Goal: Use online tool/utility: Utilize a website feature to perform a specific function

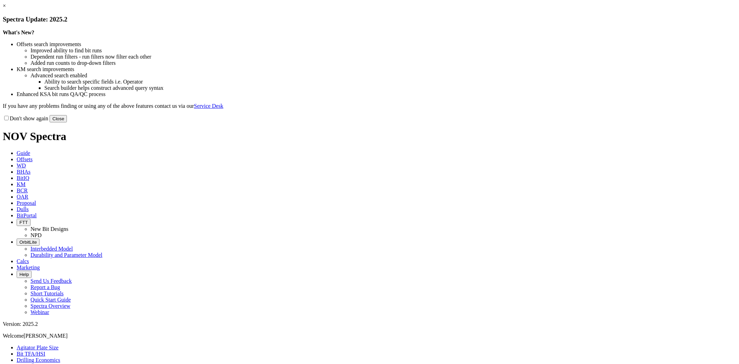
click at [6, 9] on link "×" at bounding box center [4, 6] width 3 height 6
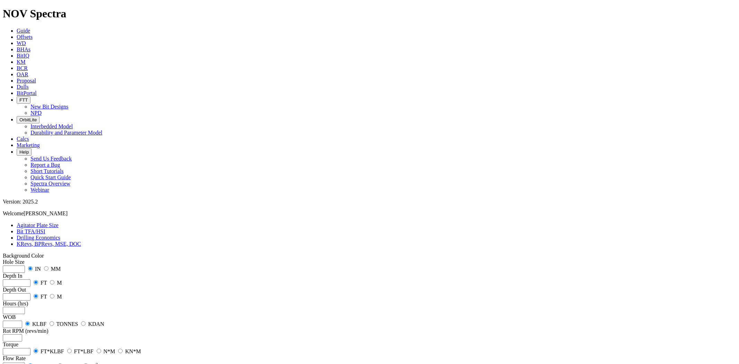
click at [45, 228] on link "Bit TFA/HSI" at bounding box center [31, 231] width 29 height 6
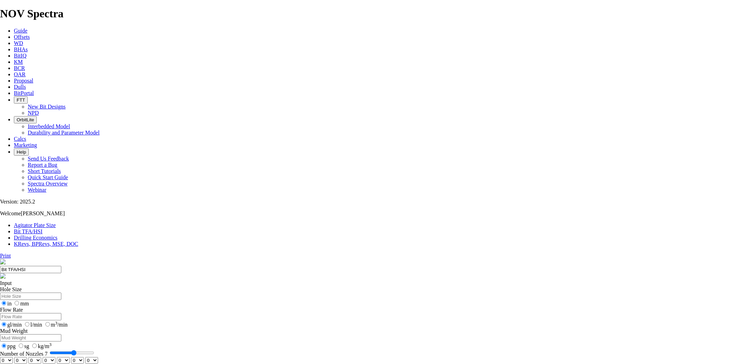
click at [61, 292] on input "Hole Size" at bounding box center [30, 295] width 61 height 7
type input "8.5"
click at [61, 313] on input "Flow Rate" at bounding box center [30, 316] width 61 height 7
type input "410"
click at [61, 334] on input "Mud Weight" at bounding box center [30, 337] width 61 height 7
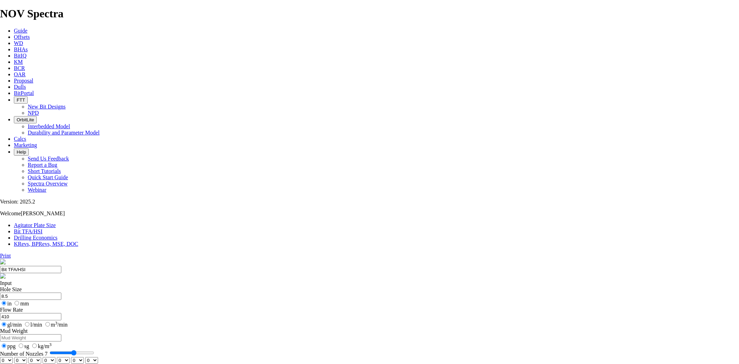
click at [23, 343] on input "sg" at bounding box center [21, 345] width 5 height 5
radio input "true"
radio input "false"
click at [61, 334] on input "Mud Weight" at bounding box center [30, 337] width 61 height 7
type input "1.03"
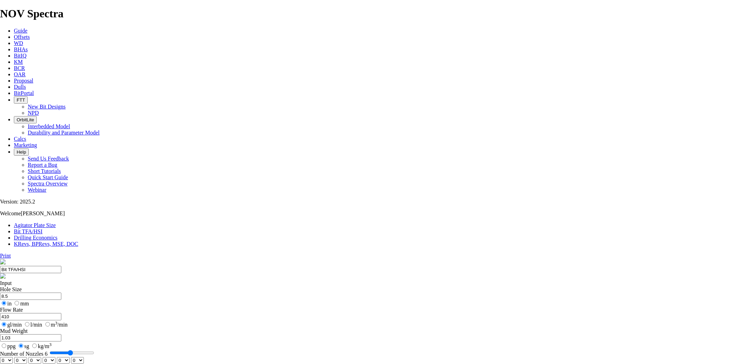
drag, startPoint x: 304, startPoint y: 181, endPoint x: 296, endPoint y: 181, distance: 7.6
type input "6"
click at [94, 350] on input "Number of Nozzles 6" at bounding box center [72, 353] width 45 height 6
click at [13, 357] on select "0 1 2 3 4 5 6 7 8 9 10 11 12 13 14 15 16 17 18 19 20 21 22 23 24 25 26 27 28 29…" at bounding box center [6, 360] width 13 height 7
select select "number:14"
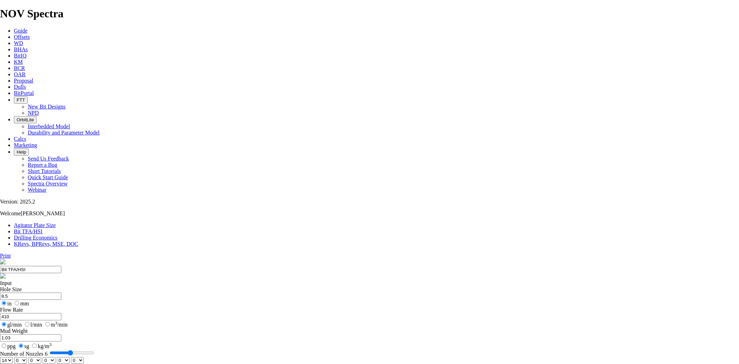
click at [13, 357] on select "0 1 2 3 4 5 6 7 8 9 10 11 12 13 14 15 16 17 18 19 20 21 22 23 24 25 26 27 28 29…" at bounding box center [6, 360] width 13 height 7
select select "number:14"
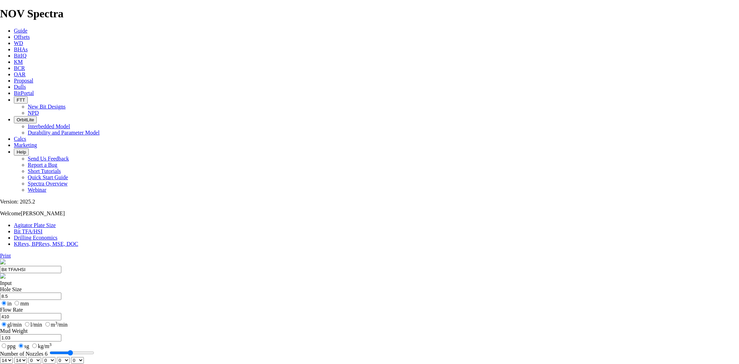
select select "number:14"
checkbox input "true"
click at [13, 357] on select "0 1 2 3 4 5 6 7 8 9 10 11 12 13 14 15 16 17 18 19 20 21 22 23 24 25 26 27 28 29…" at bounding box center [6, 360] width 13 height 7
select select "number:13"
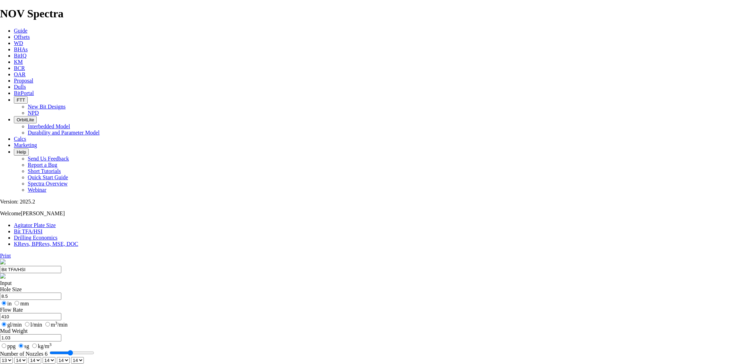
click at [13, 357] on select "0 1 2 3 4 5 6 7 8 9 10 11 12 13 14 15 16 17 18 19 20 21 22 23 24 25 26 27 28 29…" at bounding box center [6, 360] width 13 height 7
select select "number:13"
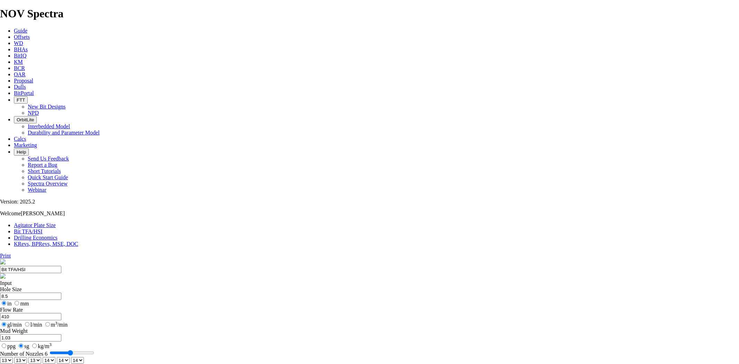
select select "number:13"
drag, startPoint x: 264, startPoint y: 132, endPoint x: 208, endPoint y: 127, distance: 55.9
type input "520"
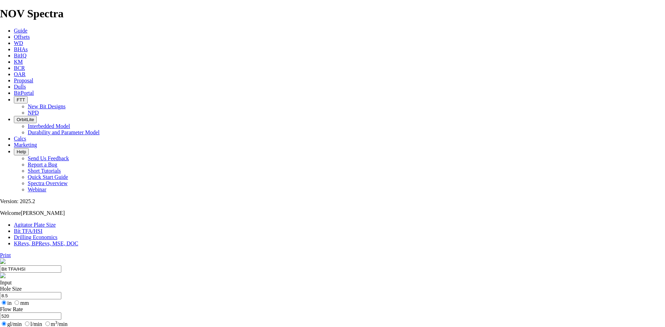
drag, startPoint x: 734, startPoint y: 0, endPoint x: 124, endPoint y: 157, distance: 629.9
